Goal: Information Seeking & Learning: Learn about a topic

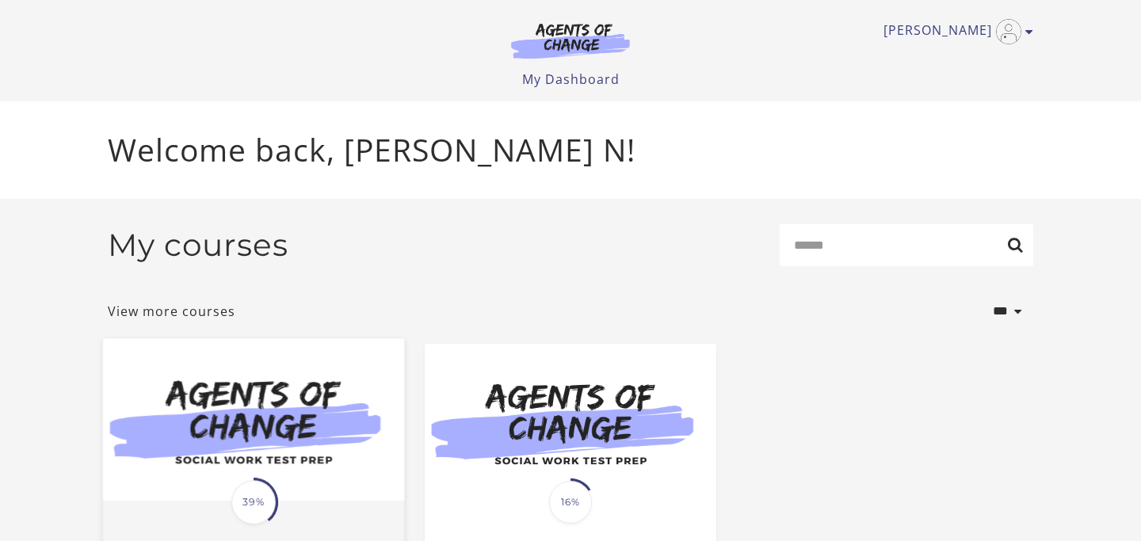
click at [190, 414] on img at bounding box center [253, 420] width 301 height 162
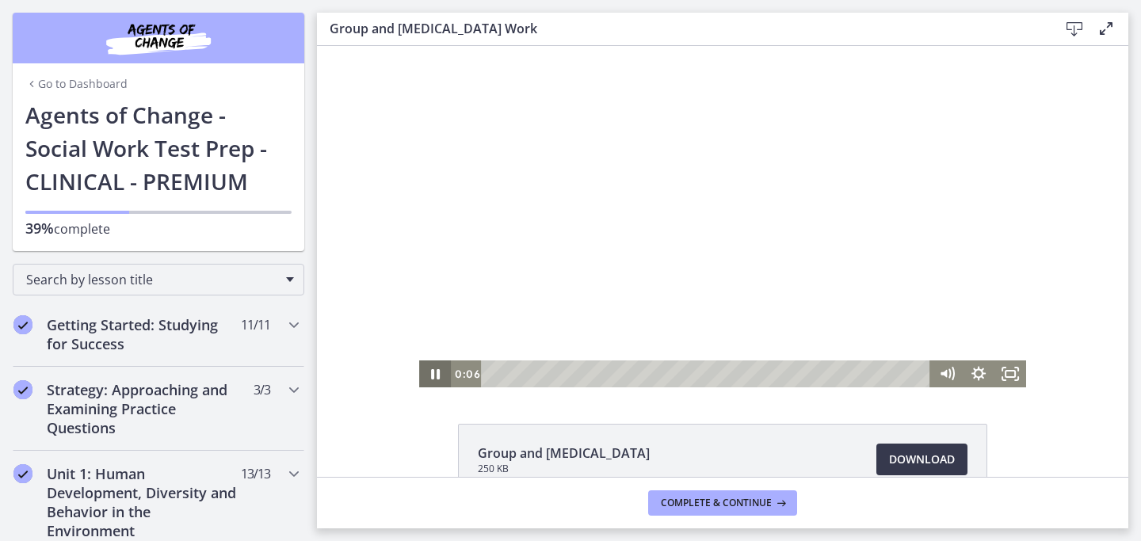
click at [438, 385] on icon "Pause" at bounding box center [435, 373] width 32 height 27
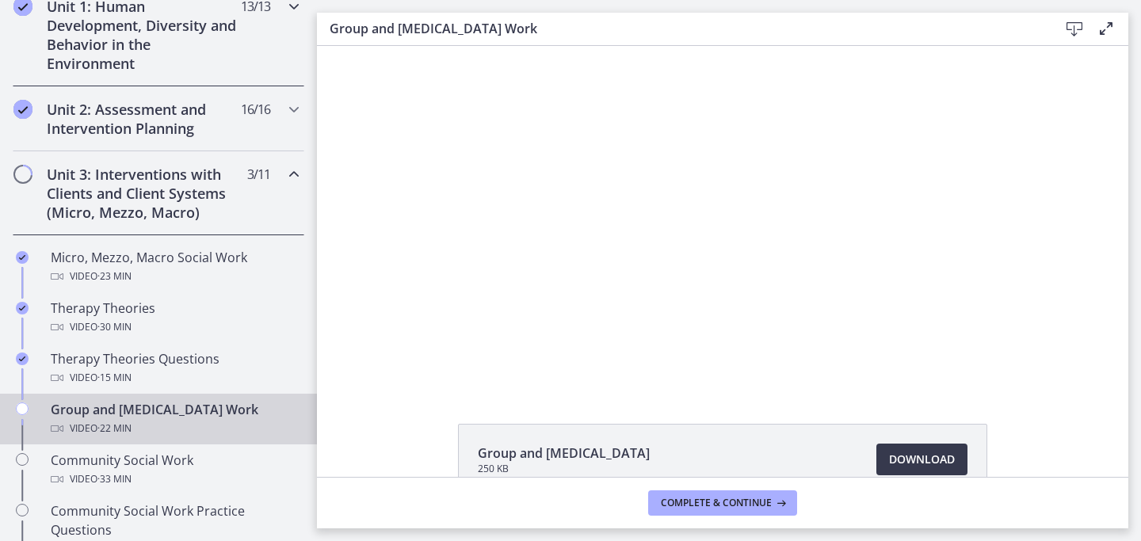
scroll to position [478, 0]
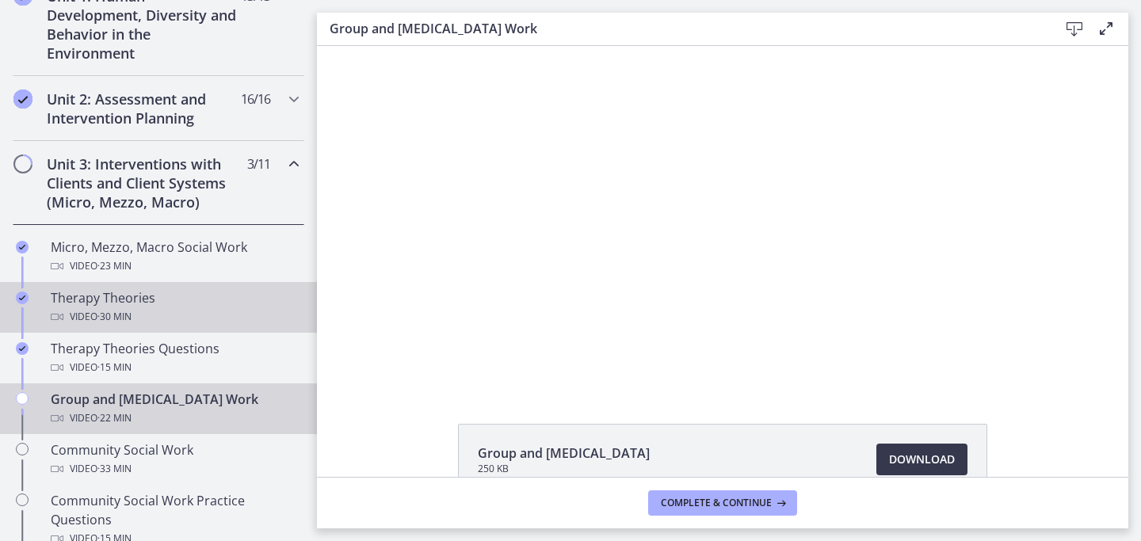
click at [178, 326] on link "Therapy Theories Video · 30 min" at bounding box center [158, 307] width 317 height 51
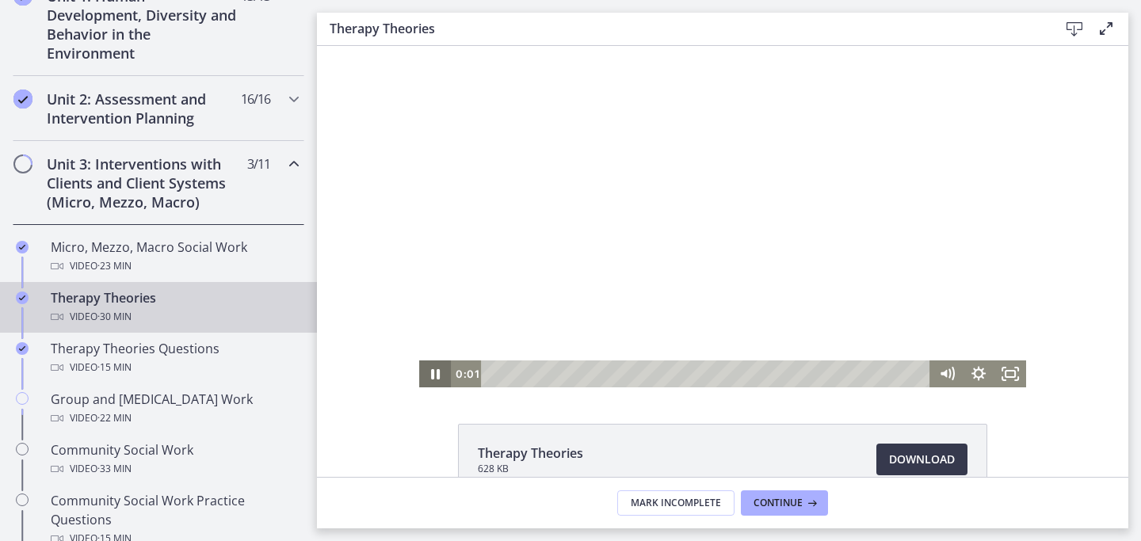
click at [433, 376] on icon "Pause" at bounding box center [435, 374] width 9 height 10
